Goal: Ask a question

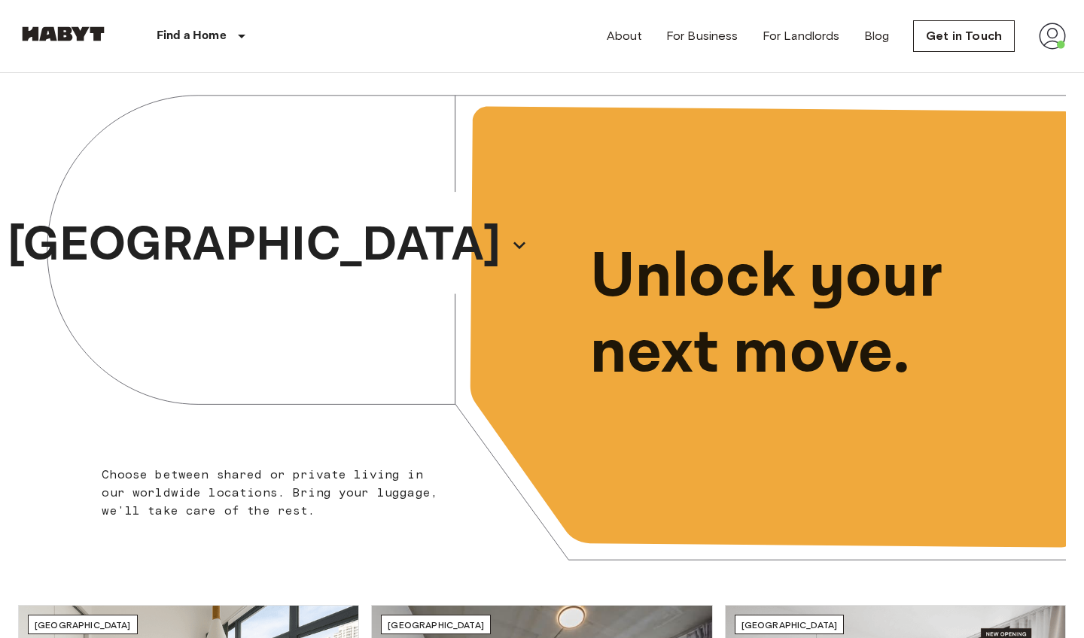
click at [1044, 33] on img at bounding box center [1052, 36] width 27 height 27
click at [960, 66] on li "Profile" at bounding box center [996, 63] width 151 height 27
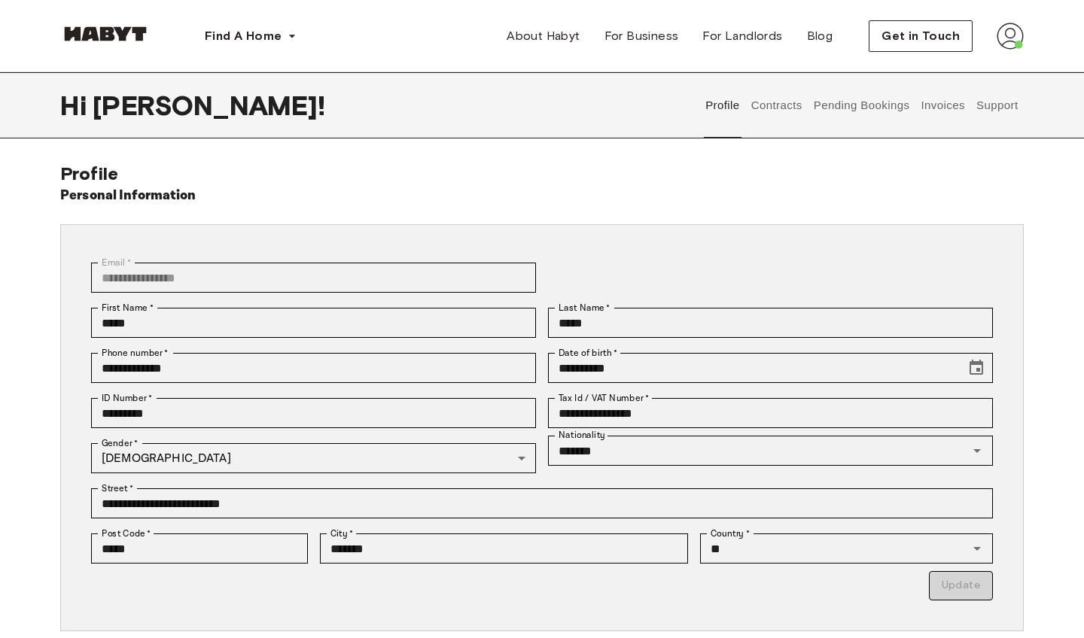
click at [993, 111] on button "Support" at bounding box center [997, 105] width 46 height 66
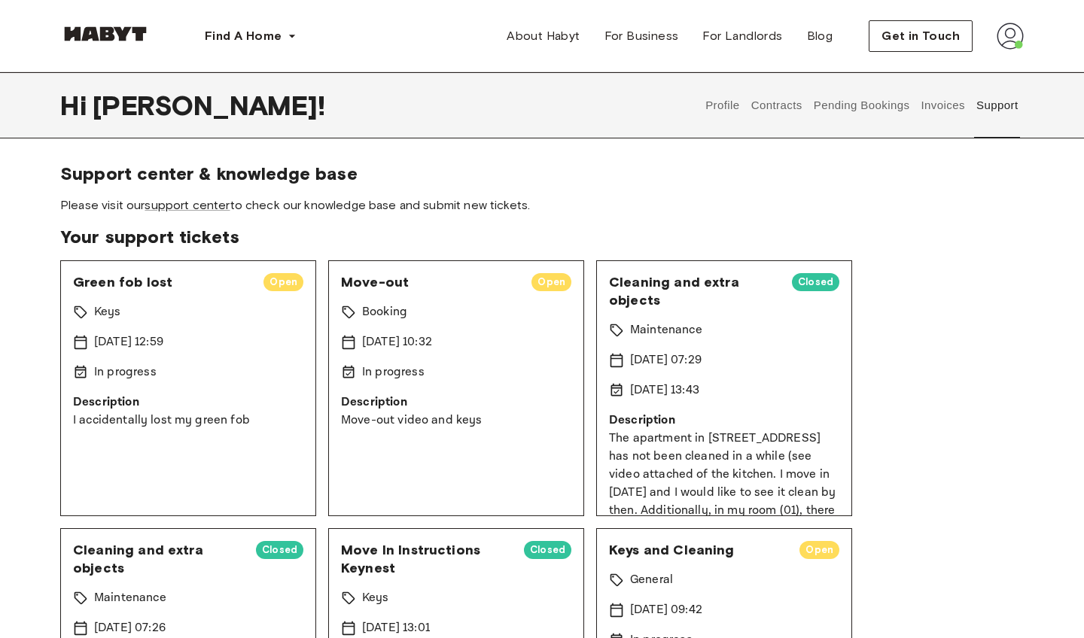
click at [287, 289] on span "Open" at bounding box center [283, 282] width 40 height 15
click at [157, 281] on span "Green fob lost" at bounding box center [162, 282] width 178 height 18
click at [154, 346] on p "[DATE] 12:59" at bounding box center [128, 342] width 69 height 18
click at [151, 379] on p "In progress" at bounding box center [125, 373] width 62 height 18
click at [151, 434] on div "Green fob lost Open Keys [DATE] 12:59 In progress Description I accidentally lo…" at bounding box center [188, 388] width 256 height 256
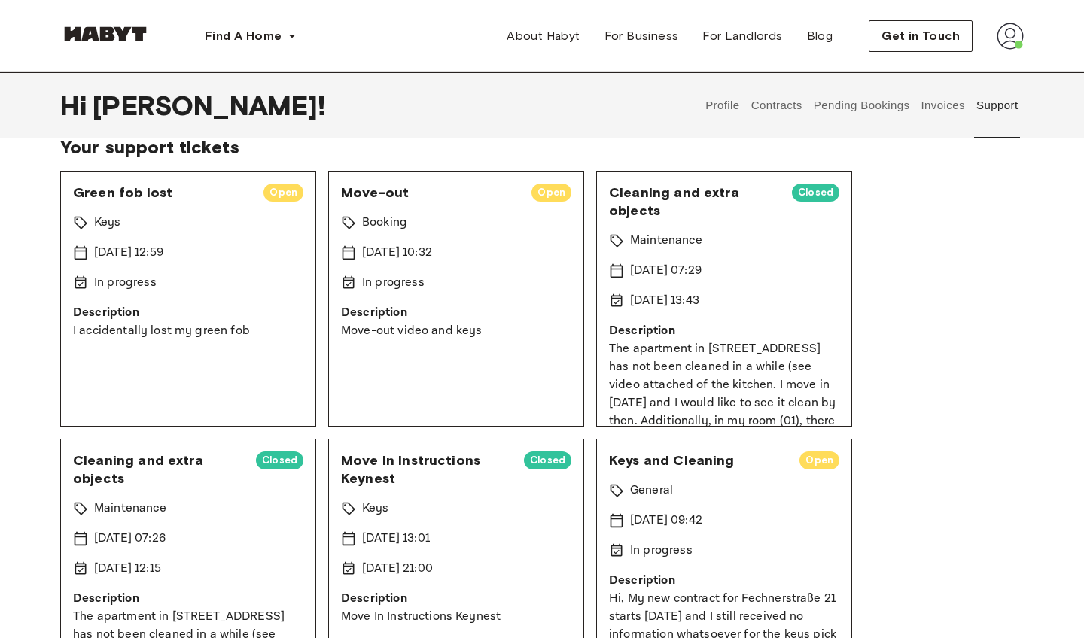
scroll to position [91, 0]
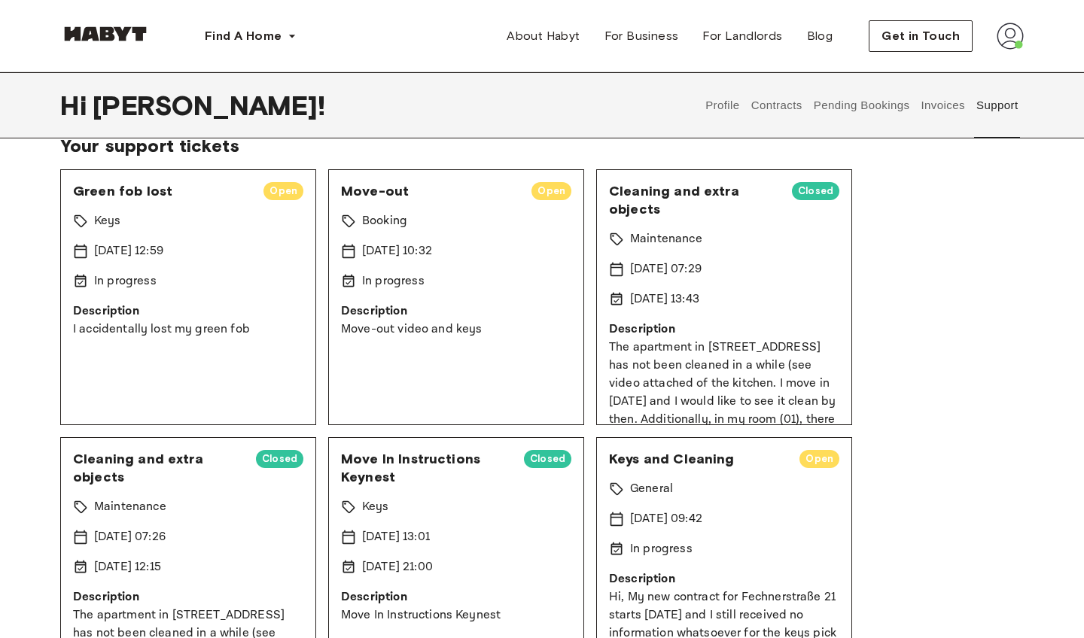
click at [411, 304] on p "Description" at bounding box center [456, 312] width 230 height 18
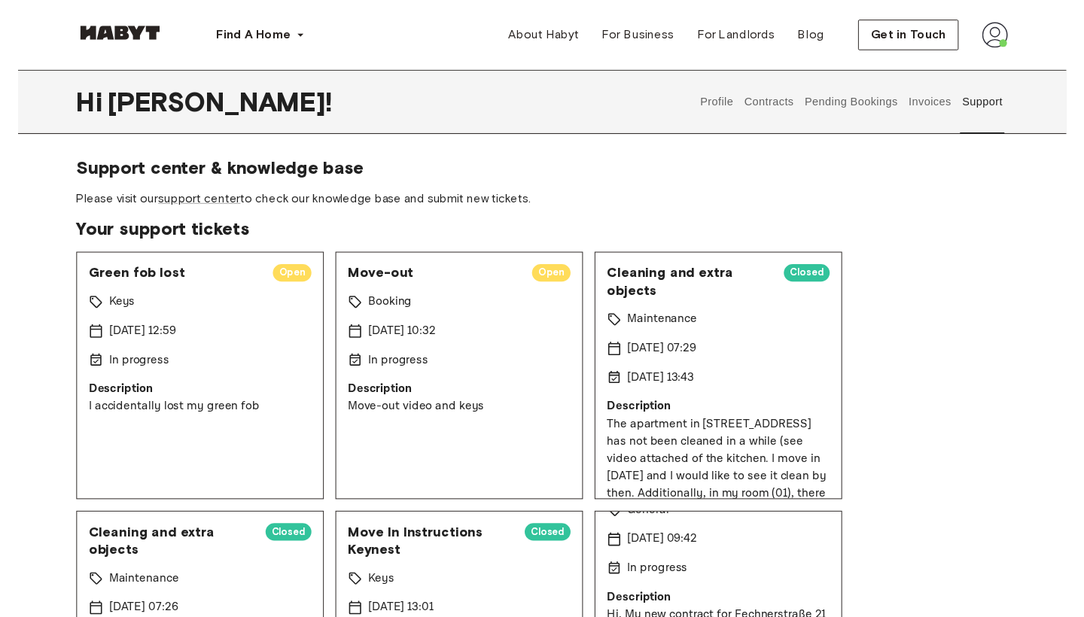
scroll to position [0, 0]
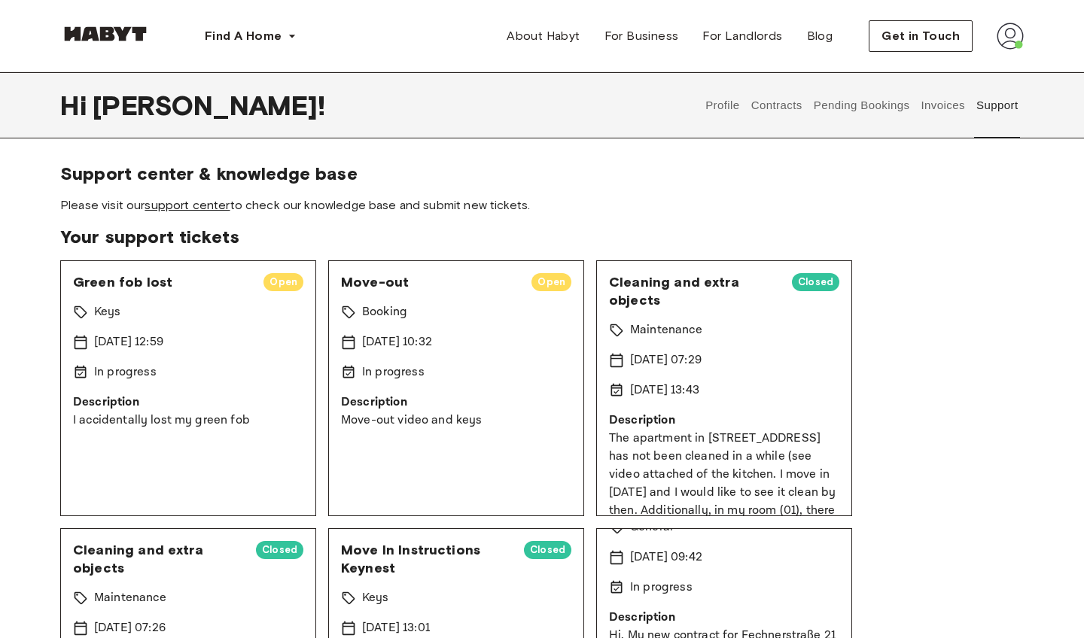
click at [160, 211] on link "support center" at bounding box center [187, 205] width 85 height 14
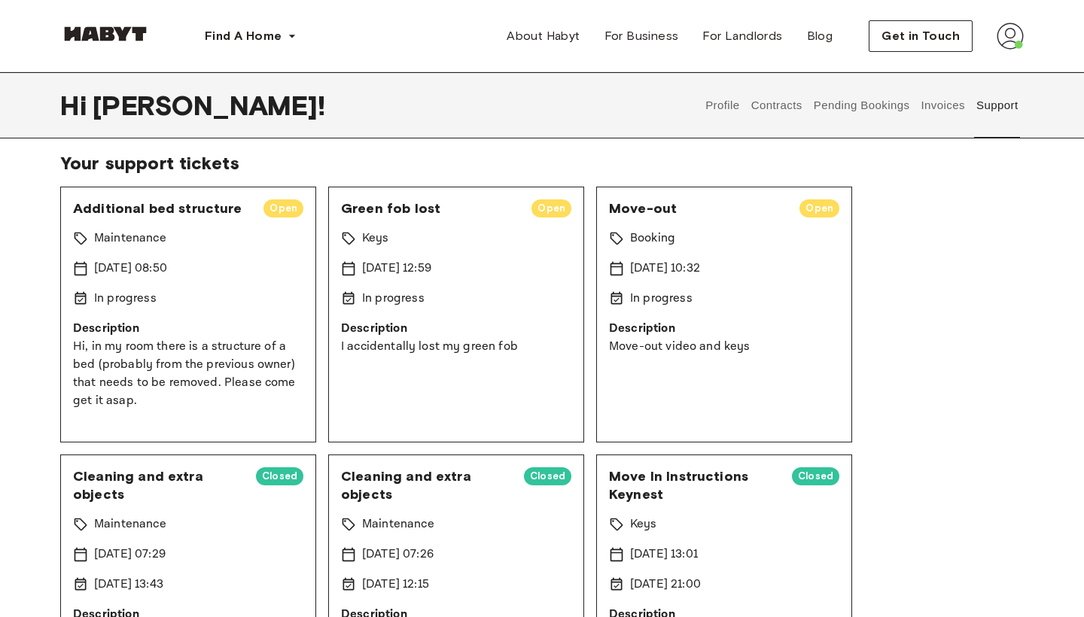
click at [184, 386] on p "Hi, in my room there is a structure of a bed (probably from the previous owner)…" at bounding box center [188, 374] width 230 height 72
